Goal: Task Accomplishment & Management: Complete application form

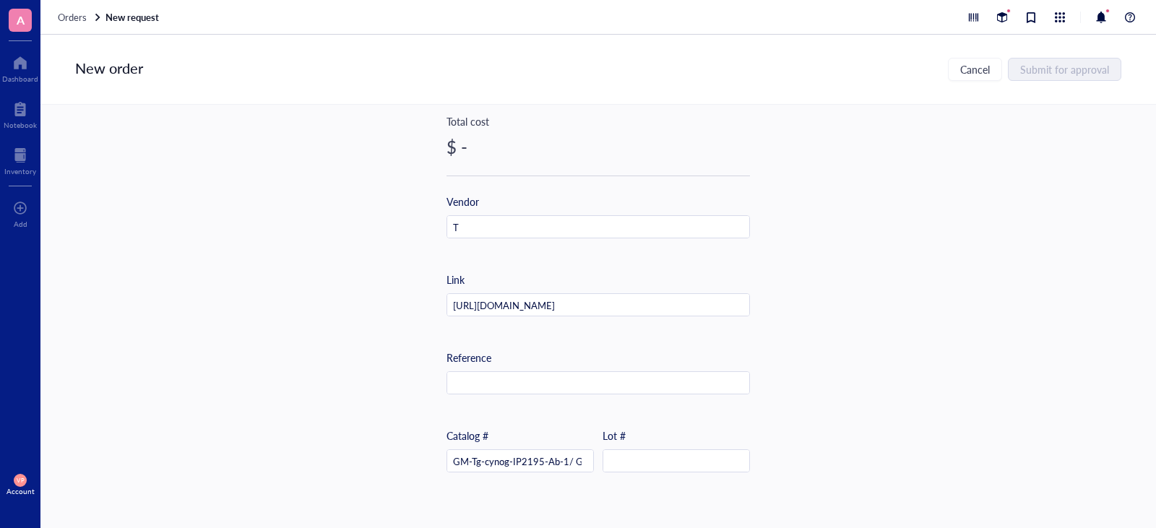
scroll to position [289, 0]
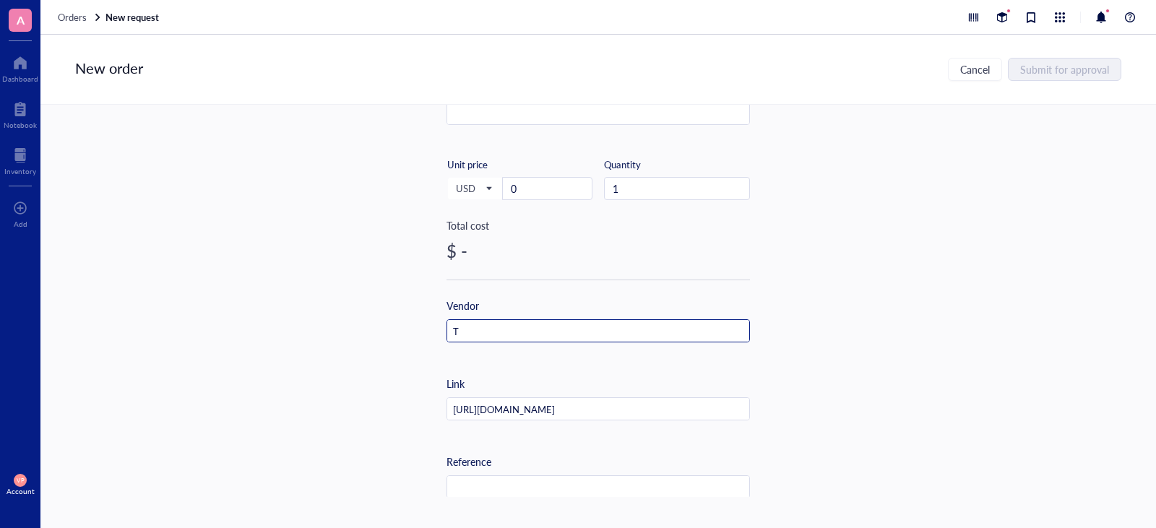
click at [491, 336] on input "T" at bounding box center [598, 331] width 302 height 23
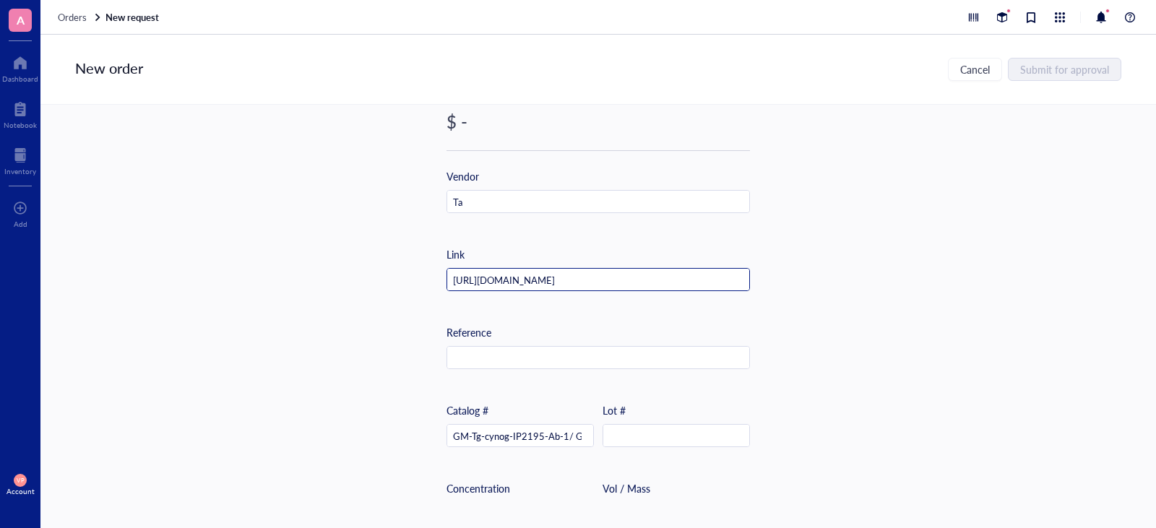
scroll to position [370, 0]
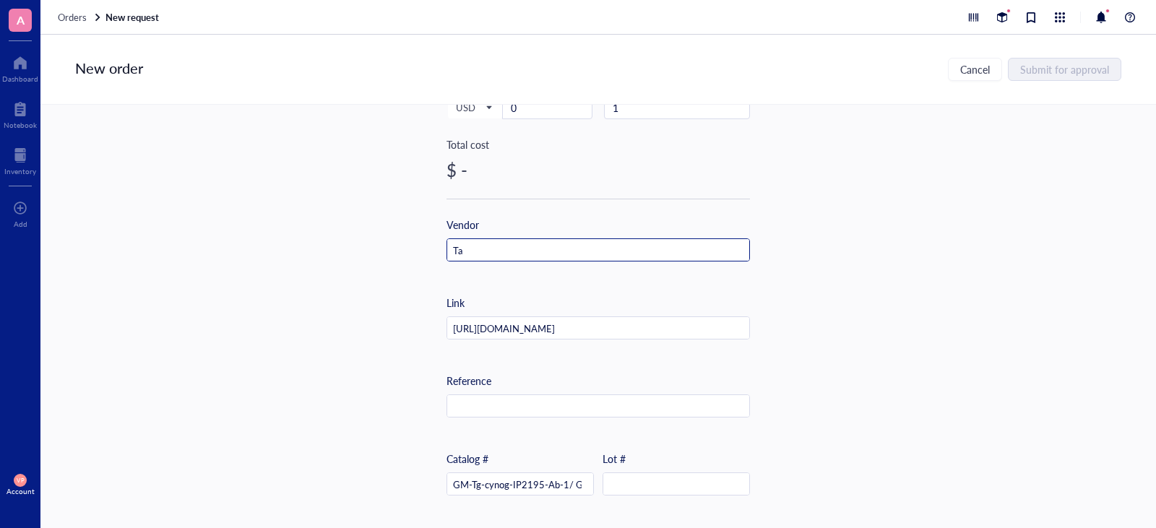
click at [489, 254] on input "Ta" at bounding box center [598, 250] width 302 height 23
click at [504, 240] on input "Tar" at bounding box center [598, 250] width 302 height 23
click at [505, 248] on input "Tar" at bounding box center [598, 250] width 302 height 23
click at [488, 246] on input "Tarm" at bounding box center [598, 250] width 302 height 23
click at [510, 254] on input "Tar" at bounding box center [598, 250] width 302 height 23
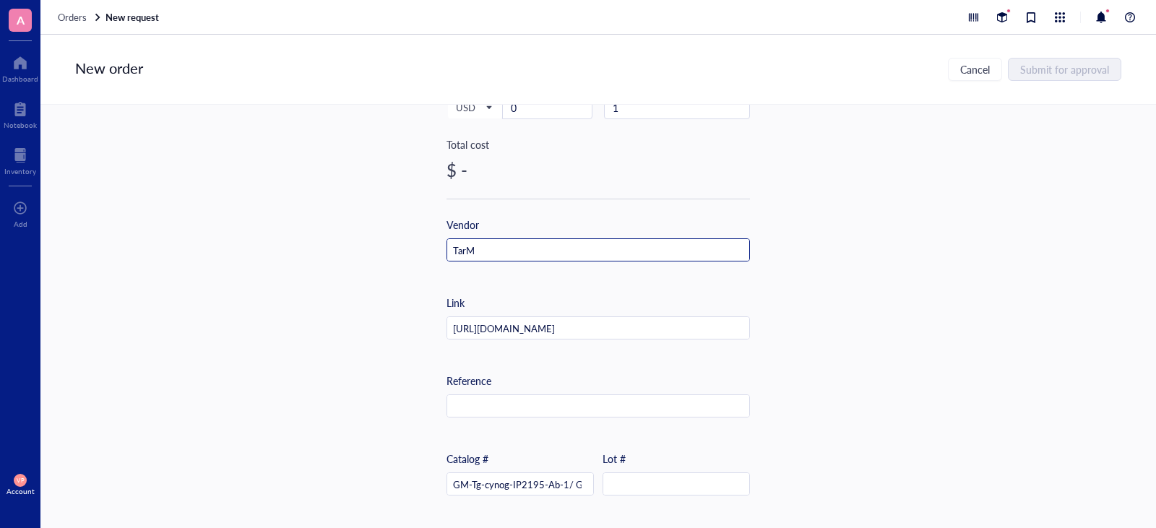
click at [493, 253] on input "TarM" at bounding box center [598, 250] width 302 height 23
click at [493, 248] on input "TarMA" at bounding box center [598, 250] width 302 height 23
click at [494, 248] on input "TarM" at bounding box center [598, 250] width 302 height 23
click at [487, 251] on input "TarMa" at bounding box center [598, 250] width 302 height 23
click at [480, 248] on input "TarMar" at bounding box center [598, 250] width 302 height 23
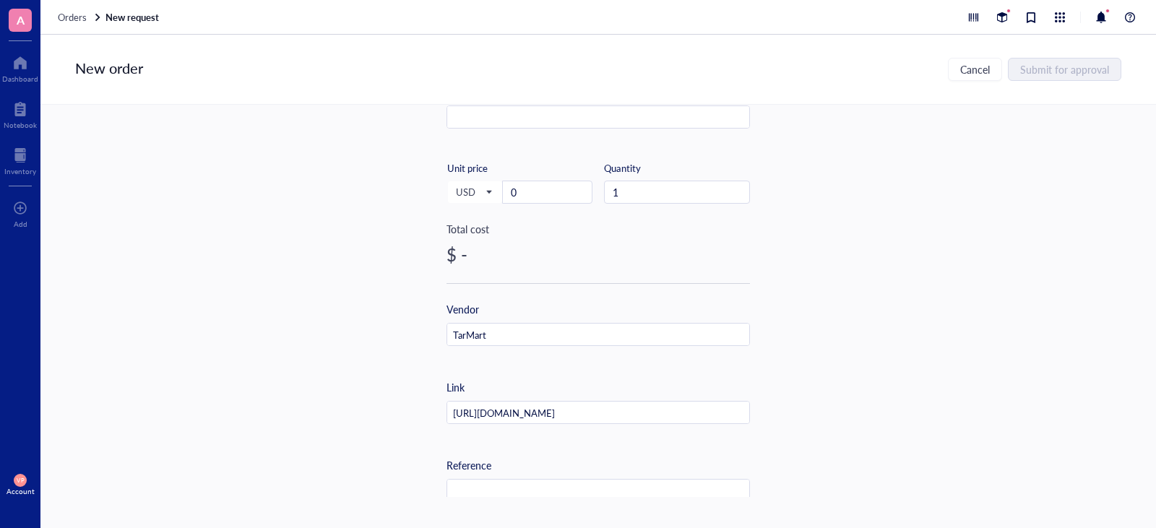
scroll to position [81, 0]
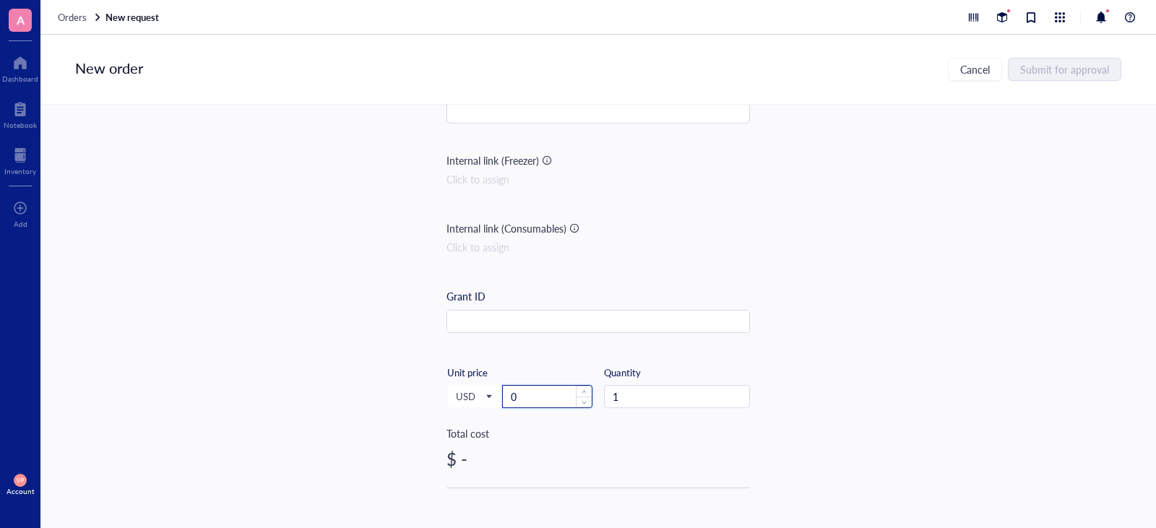
click at [545, 395] on input "0" at bounding box center [547, 397] width 89 height 22
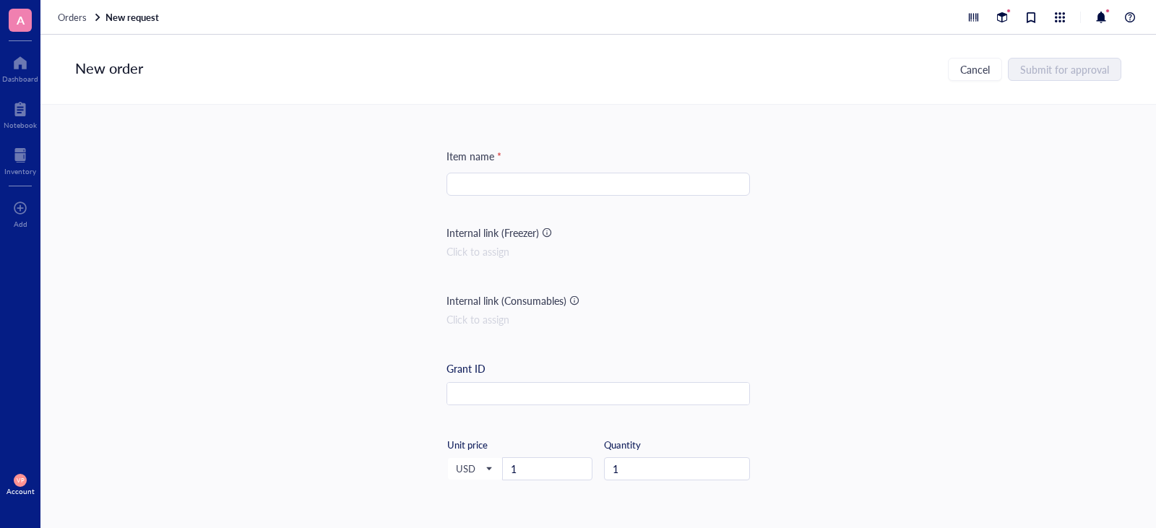
scroll to position [0, 0]
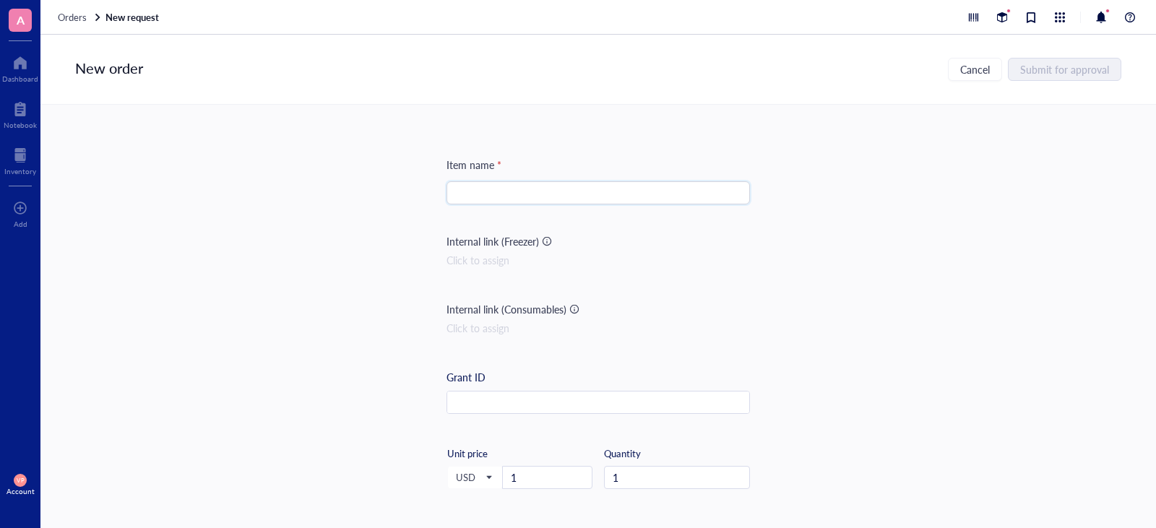
click at [570, 187] on input "search" at bounding box center [598, 193] width 286 height 22
click at [579, 195] on input "search" at bounding box center [598, 193] width 286 height 22
paste input "Anti-Cynomolgus/Rhesus macaque TSPAN8 [MEDICAL_DATA]"
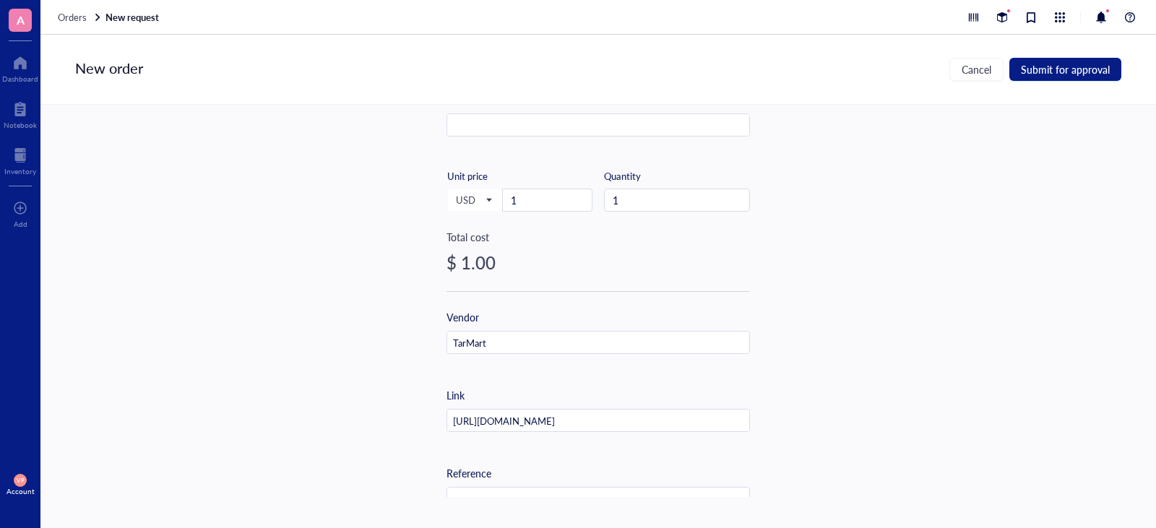
scroll to position [144, 0]
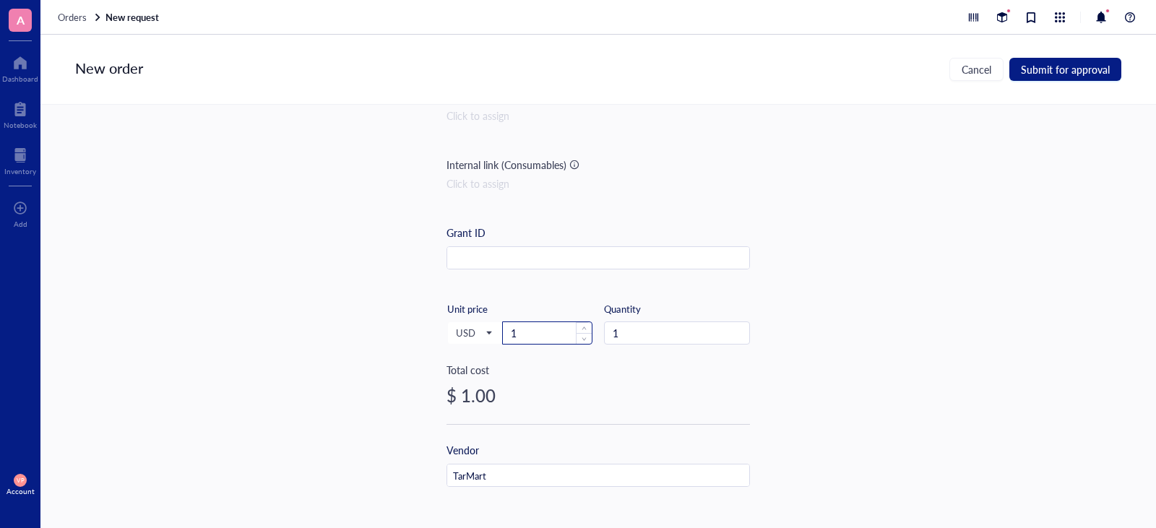
type input "Anti-Cynomolgus/Rhesus macaque TSPAN8 [MEDICAL_DATA]"
click at [525, 329] on input "1" at bounding box center [547, 333] width 89 height 22
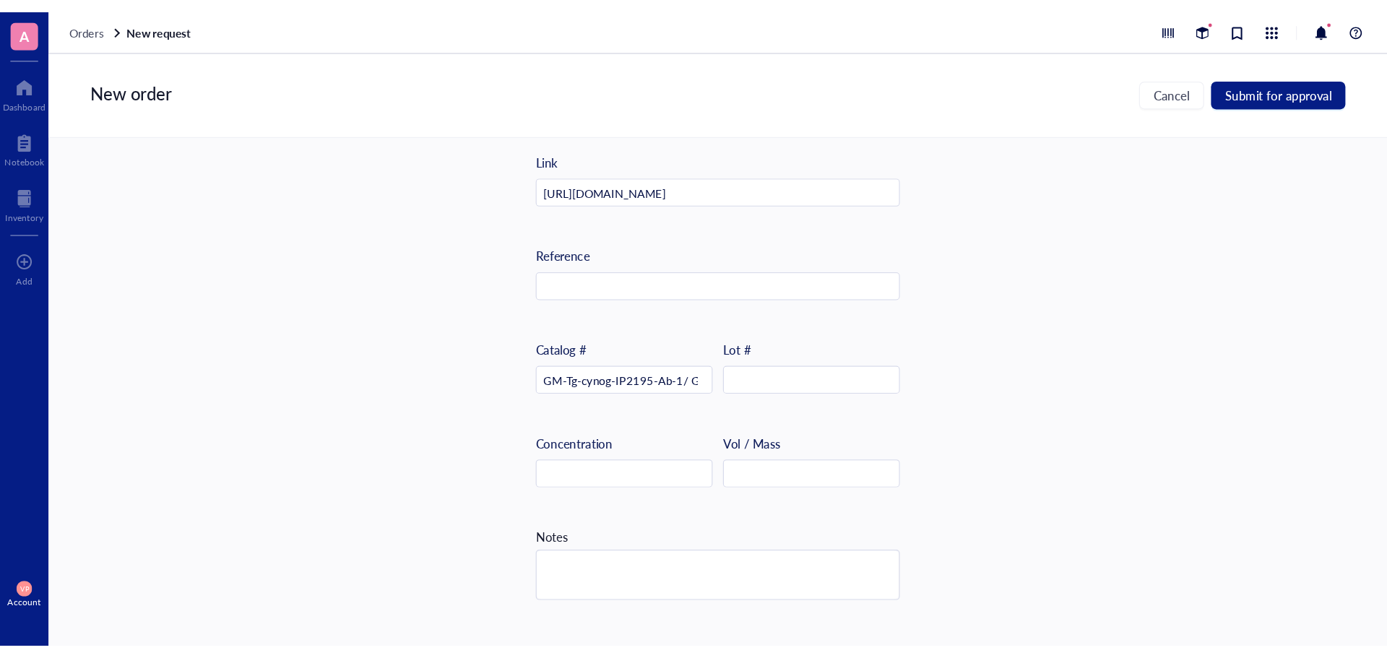
scroll to position [587, 0]
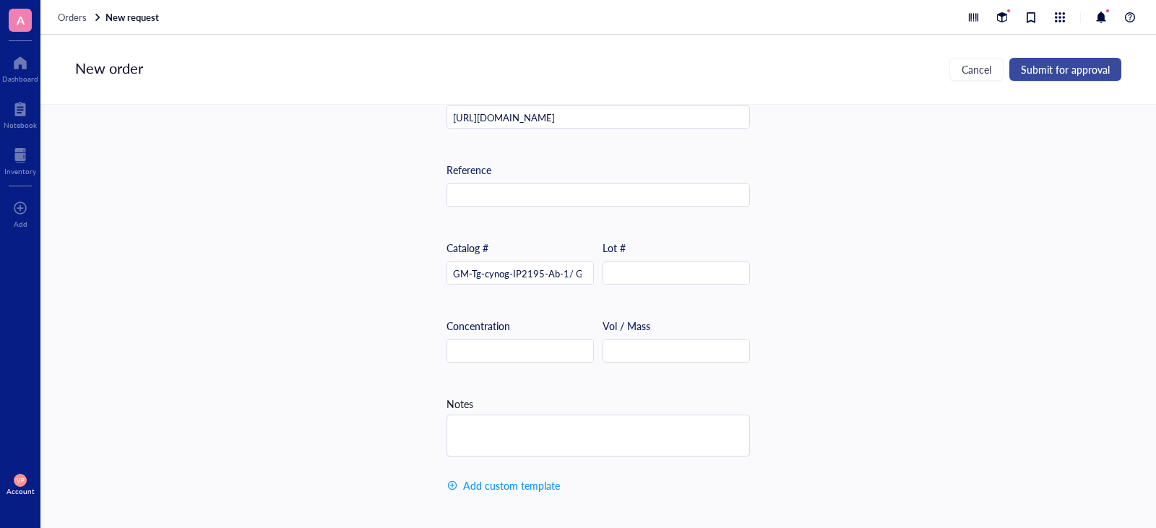
type input "1"
click at [1063, 75] on span "Submit for approval" at bounding box center [1065, 70] width 89 height 12
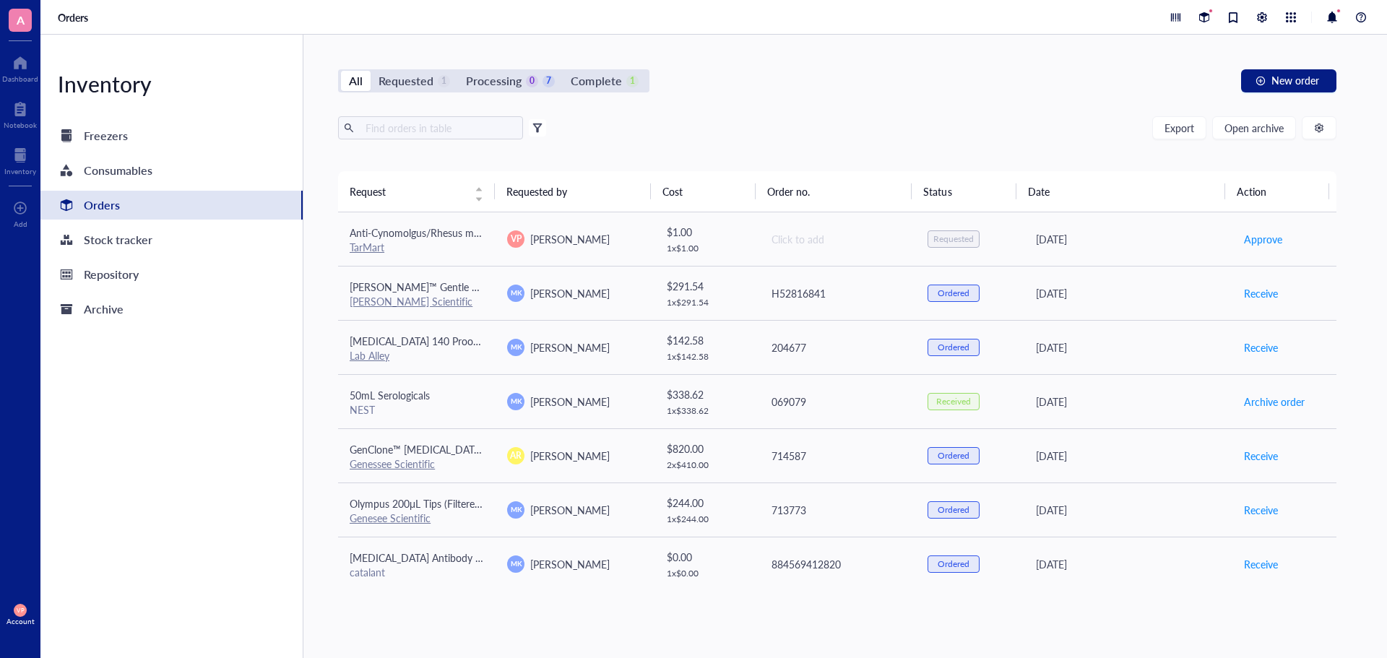
scroll to position [111, 0]
